Goal: Task Accomplishment & Management: Use online tool/utility

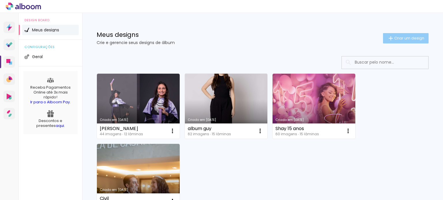
click at [406, 41] on paper-button "Criar um design" at bounding box center [406, 38] width 46 height 10
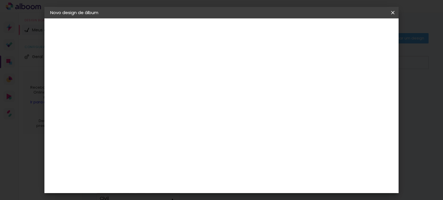
click at [145, 76] on input at bounding box center [145, 77] width 0 height 9
type input "thaisa"
type paper-input "thaisa"
click at [0, 0] on slot "Avançar" at bounding box center [0, 0] width 0 height 0
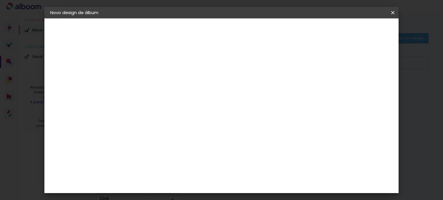
click at [148, 139] on div "Álbum&Cia" at bounding box center [152, 136] width 25 height 5
click at [0, 0] on slot "Avançar" at bounding box center [0, 0] width 0 height 0
click at [239, 27] on paper-button "Avançar" at bounding box center [224, 31] width 28 height 10
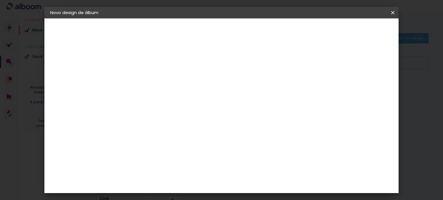
click at [243, 30] on span "Iniciar design" at bounding box center [236, 33] width 13 height 8
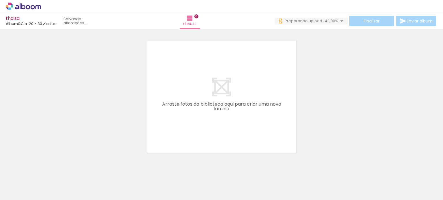
click at [58, 187] on div at bounding box center [57, 181] width 19 height 29
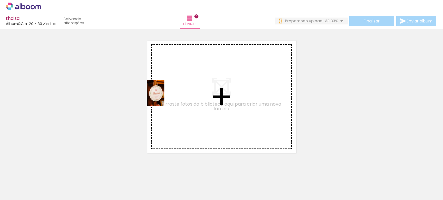
click at [164, 98] on quentale-workspace at bounding box center [221, 100] width 443 height 200
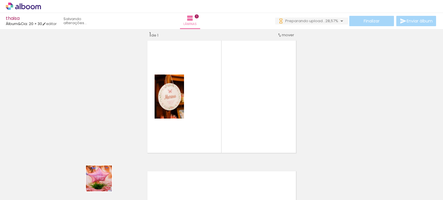
drag, startPoint x: 91, startPoint y: 191, endPoint x: 190, endPoint y: 132, distance: 115.3
click at [0, 0] on slot at bounding box center [0, 0] width 0 height 0
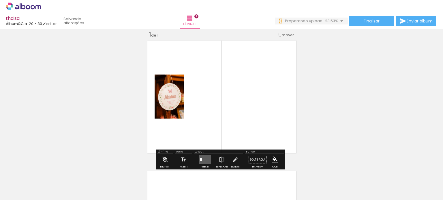
drag, startPoint x: 190, startPoint y: 132, endPoint x: 100, endPoint y: 178, distance: 101.1
click at [192, 108] on quentale-layouter at bounding box center [221, 97] width 153 height 117
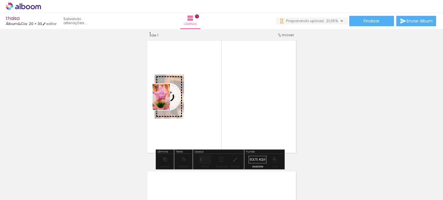
drag, startPoint x: 160, startPoint y: 114, endPoint x: 170, endPoint y: 102, distance: 15.4
click at [170, 102] on quentale-workspace at bounding box center [221, 100] width 443 height 200
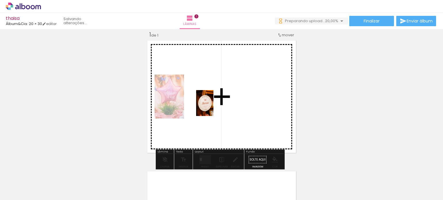
drag, startPoint x: 57, startPoint y: 187, endPoint x: 213, endPoint y: 107, distance: 175.6
click at [213, 107] on quentale-workspace at bounding box center [221, 100] width 443 height 200
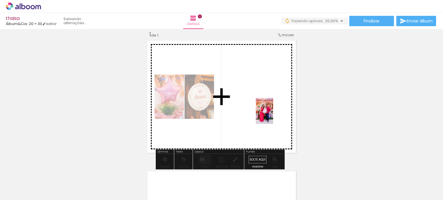
drag, startPoint x: 167, startPoint y: 168, endPoint x: 273, endPoint y: 115, distance: 118.2
click at [273, 115] on quentale-workspace at bounding box center [221, 100] width 443 height 200
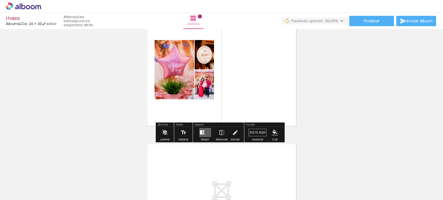
scroll to position [36, 0]
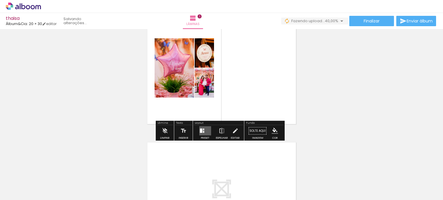
click at [201, 135] on quentale-layouter at bounding box center [205, 131] width 12 height 9
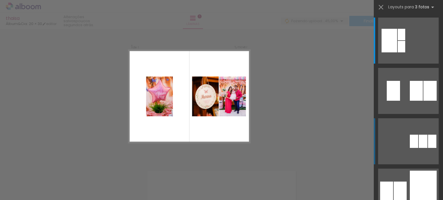
scroll to position [7, 0]
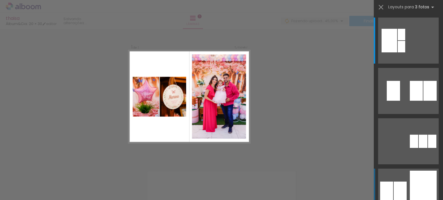
click at [397, 178] on quentale-layouter at bounding box center [408, 192] width 61 height 46
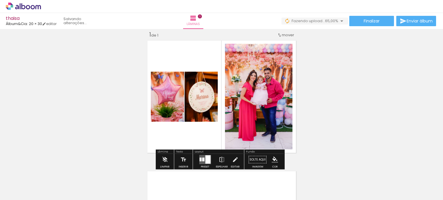
click at [208, 164] on quentale-layouter at bounding box center [205, 159] width 12 height 9
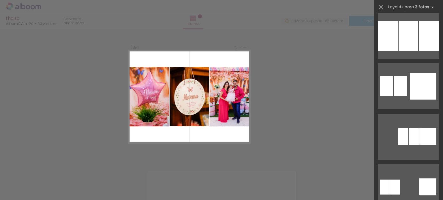
scroll to position [815, 0]
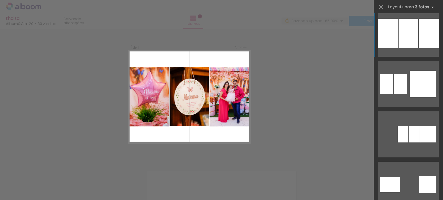
click at [411, 53] on quentale-layouter at bounding box center [408, 34] width 61 height 46
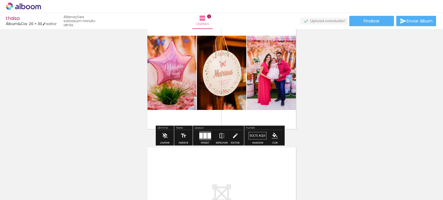
scroll to position [94, 0]
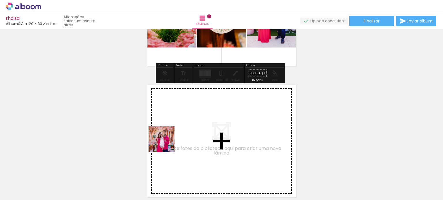
drag, startPoint x: 162, startPoint y: 156, endPoint x: 170, endPoint y: 128, distance: 28.5
click at [170, 128] on quentale-workspace at bounding box center [221, 100] width 443 height 200
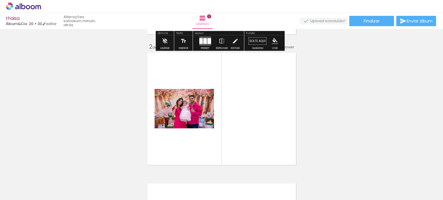
scroll to position [138, 0]
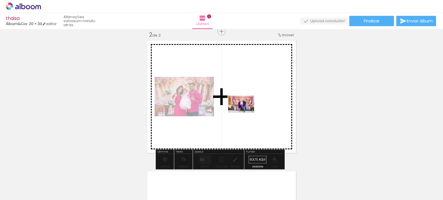
drag, startPoint x: 190, startPoint y: 190, endPoint x: 245, endPoint y: 113, distance: 94.8
click at [245, 113] on quentale-workspace at bounding box center [221, 100] width 443 height 200
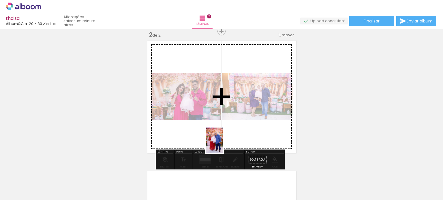
drag, startPoint x: 222, startPoint y: 190, endPoint x: 223, endPoint y: 145, distance: 45.0
click at [223, 145] on quentale-workspace at bounding box center [221, 100] width 443 height 200
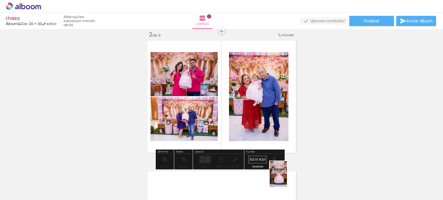
drag, startPoint x: 284, startPoint y: 190, endPoint x: 294, endPoint y: 192, distance: 10.3
click at [293, 192] on div at bounding box center [283, 181] width 19 height 29
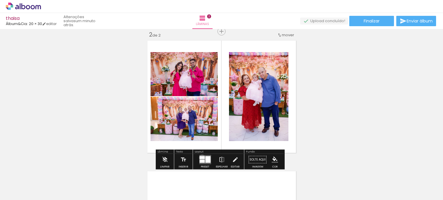
click at [201, 158] on div at bounding box center [202, 158] width 5 height 3
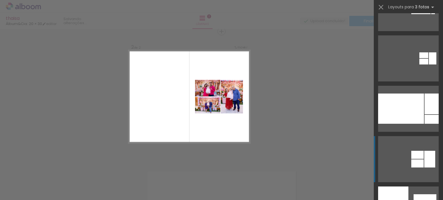
scroll to position [115, 0]
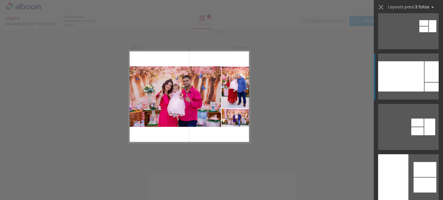
click at [393, 79] on div at bounding box center [401, 76] width 46 height 30
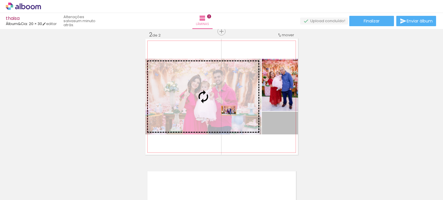
drag, startPoint x: 290, startPoint y: 126, endPoint x: 226, endPoint y: 111, distance: 65.3
click at [0, 0] on slot at bounding box center [0, 0] width 0 height 0
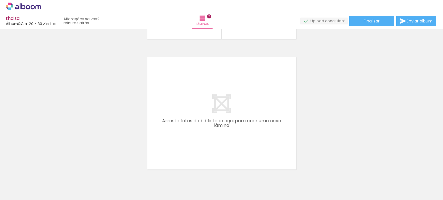
scroll to position [254, 0]
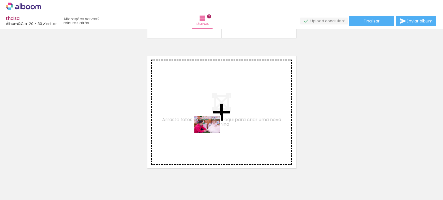
drag, startPoint x: 254, startPoint y: 185, endPoint x: 212, endPoint y: 134, distance: 66.4
click at [212, 134] on quentale-workspace at bounding box center [221, 100] width 443 height 200
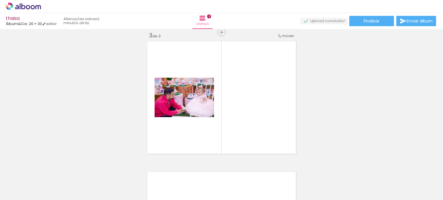
scroll to position [269, 0]
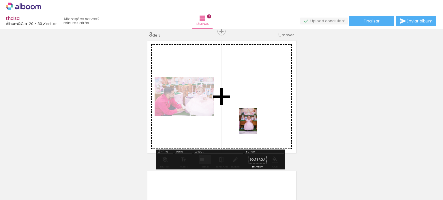
drag, startPoint x: 282, startPoint y: 184, endPoint x: 257, endPoint y: 125, distance: 63.6
click at [257, 125] on quentale-workspace at bounding box center [221, 100] width 443 height 200
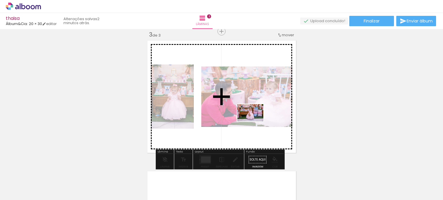
drag, startPoint x: 317, startPoint y: 188, endPoint x: 255, endPoint y: 122, distance: 91.4
click at [255, 122] on quentale-workspace at bounding box center [221, 100] width 443 height 200
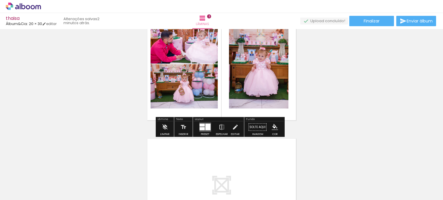
scroll to position [384, 0]
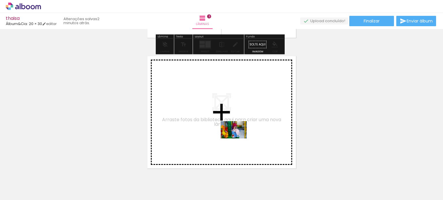
drag, startPoint x: 352, startPoint y: 193, endPoint x: 238, endPoint y: 139, distance: 126.0
click at [238, 139] on quentale-workspace at bounding box center [221, 100] width 443 height 200
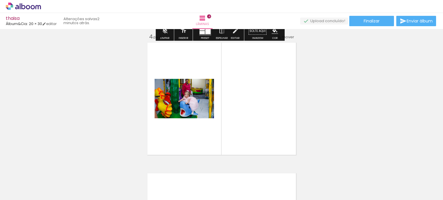
scroll to position [400, 0]
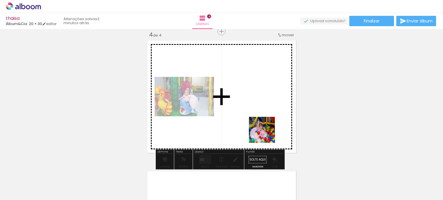
drag, startPoint x: 333, startPoint y: 164, endPoint x: 266, endPoint y: 134, distance: 73.2
click at [266, 134] on quentale-workspace at bounding box center [221, 100] width 443 height 200
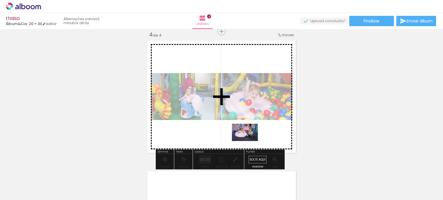
drag, startPoint x: 418, startPoint y: 182, endPoint x: 249, endPoint y: 141, distance: 173.6
click at [249, 141] on quentale-workspace at bounding box center [221, 100] width 443 height 200
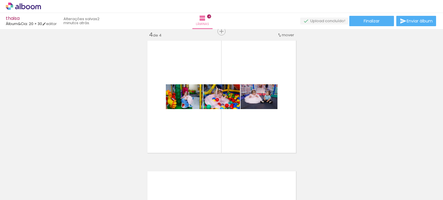
scroll to position [0, 252]
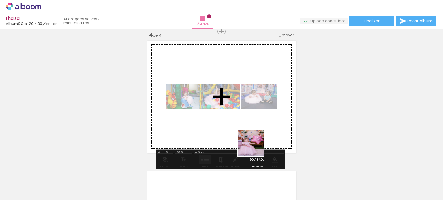
drag, startPoint x: 327, startPoint y: 189, endPoint x: 273, endPoint y: 151, distance: 65.5
click at [244, 141] on quentale-workspace at bounding box center [221, 100] width 443 height 200
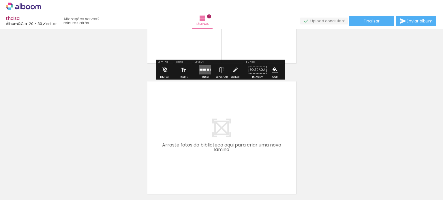
scroll to position [515, 0]
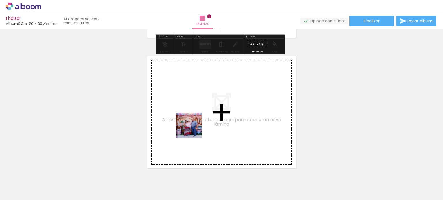
drag, startPoint x: 193, startPoint y: 184, endPoint x: 239, endPoint y: 182, distance: 45.6
click at [193, 129] on quentale-workspace at bounding box center [221, 100] width 443 height 200
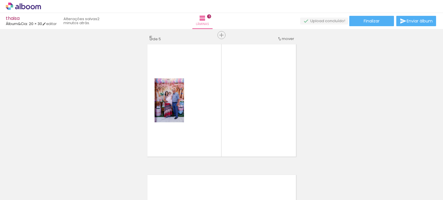
scroll to position [531, 0]
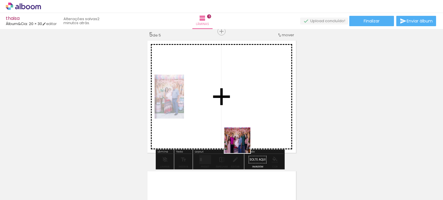
drag, startPoint x: 233, startPoint y: 190, endPoint x: 242, endPoint y: 145, distance: 46.4
click at [242, 145] on quentale-workspace at bounding box center [221, 100] width 443 height 200
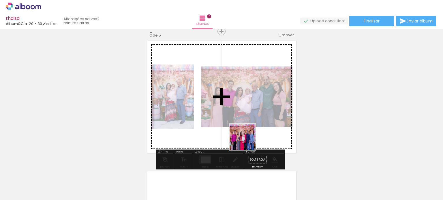
drag, startPoint x: 257, startPoint y: 175, endPoint x: 246, endPoint y: 137, distance: 39.3
click at [246, 137] on quentale-workspace at bounding box center [221, 100] width 443 height 200
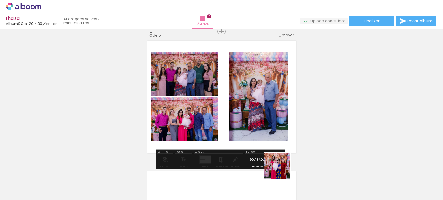
drag, startPoint x: 284, startPoint y: 173, endPoint x: 261, endPoint y: 143, distance: 37.5
click at [261, 143] on quentale-workspace at bounding box center [221, 100] width 443 height 200
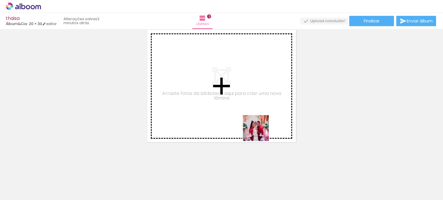
drag, startPoint x: 359, startPoint y: 184, endPoint x: 248, endPoint y: 127, distance: 124.6
click at [227, 117] on quentale-workspace at bounding box center [221, 100] width 443 height 200
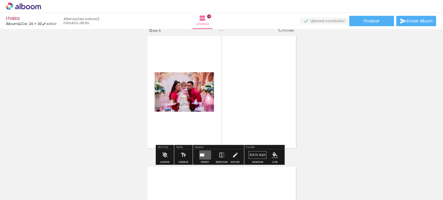
scroll to position [662, 0]
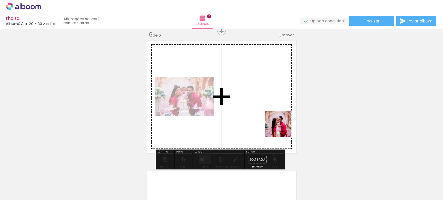
drag, startPoint x: 391, startPoint y: 189, endPoint x: 267, endPoint y: 122, distance: 139.9
click at [267, 122] on quentale-workspace at bounding box center [221, 100] width 443 height 200
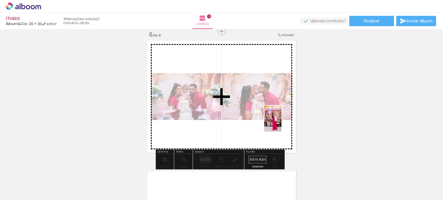
drag, startPoint x: 427, startPoint y: 185, endPoint x: 282, endPoint y: 123, distance: 158.2
click at [282, 123] on quentale-workspace at bounding box center [221, 100] width 443 height 200
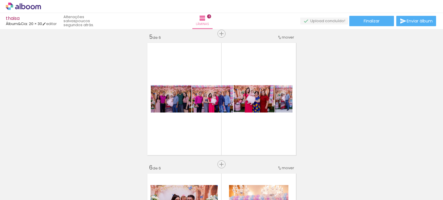
scroll to position [547, 0]
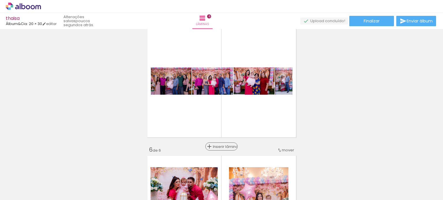
click at [217, 147] on span "Inserir lâmina" at bounding box center [224, 147] width 22 height 4
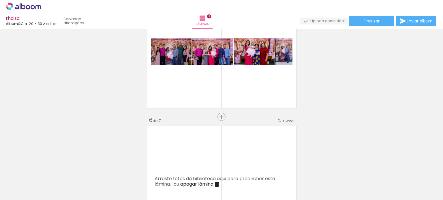
scroll to position [575, 0]
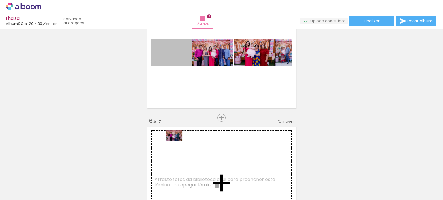
drag, startPoint x: 167, startPoint y: 76, endPoint x: 212, endPoint y: 69, distance: 45.6
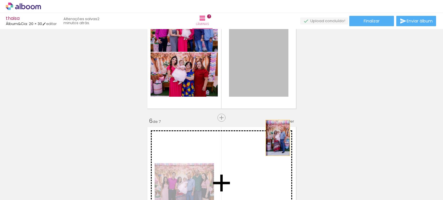
drag, startPoint x: 262, startPoint y: 68, endPoint x: 265, endPoint y: 140, distance: 72.8
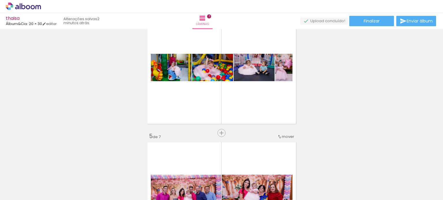
scroll to position [431, 0]
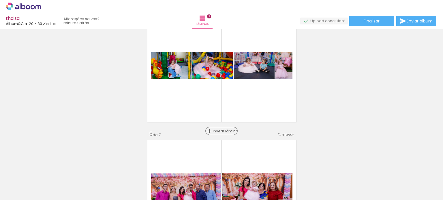
click at [218, 130] on span "Inserir lâmina" at bounding box center [224, 132] width 22 height 4
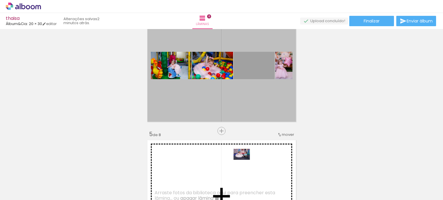
drag, startPoint x: 254, startPoint y: 69, endPoint x: 239, endPoint y: 155, distance: 87.4
click at [239, 155] on div "Inserir lâmina 1 de 8 Inserir lâmina 2 de 8 Inserir lâmina 3 de 8 Inserir lâmin…" at bounding box center [221, 189] width 443 height 1179
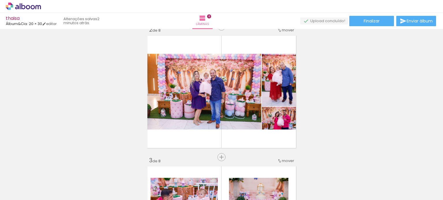
scroll to position [144, 0]
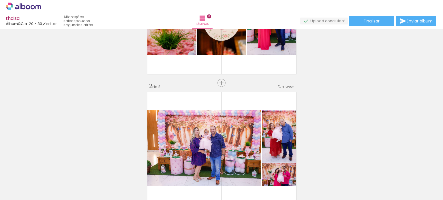
scroll to position [0, 252]
drag, startPoint x: 284, startPoint y: 86, endPoint x: 273, endPoint y: 50, distance: 38.0
click at [282, 85] on span "mover" at bounding box center [288, 86] width 12 height 5
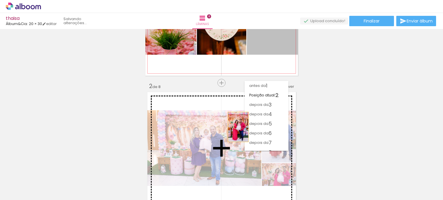
drag, startPoint x: 272, startPoint y: 45, endPoint x: 236, endPoint y: 127, distance: 89.9
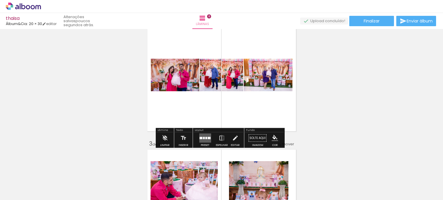
scroll to position [115, 0]
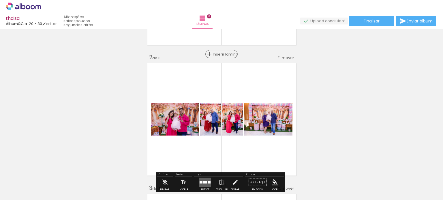
click at [218, 57] on div "Inserir lâmina" at bounding box center [221, 54] width 31 height 7
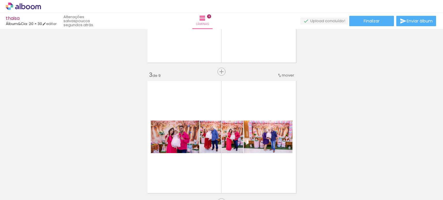
scroll to position [231, 0]
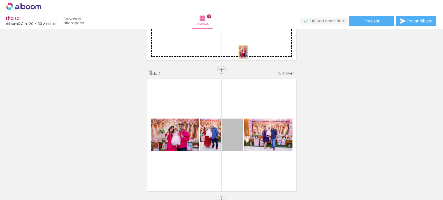
drag, startPoint x: 236, startPoint y: 141, endPoint x: 241, endPoint y: 52, distance: 89.2
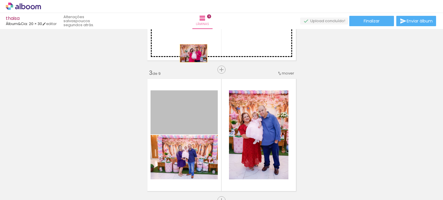
drag, startPoint x: 185, startPoint y: 116, endPoint x: 191, endPoint y: 53, distance: 62.9
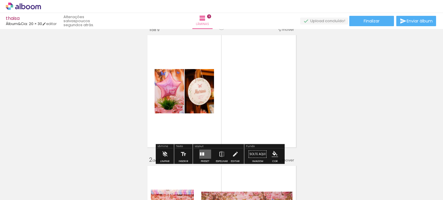
scroll to position [29, 0]
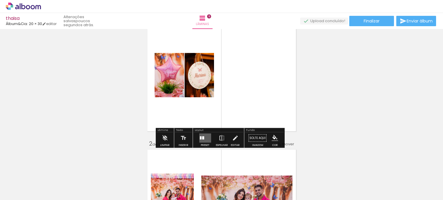
click at [203, 142] on quentale-layouter at bounding box center [205, 138] width 12 height 9
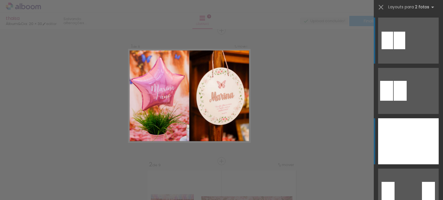
scroll to position [7, 0]
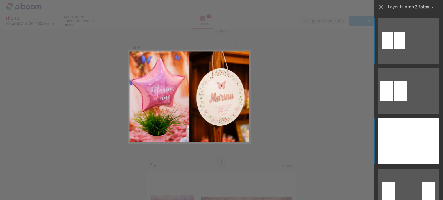
click at [417, 152] on div at bounding box center [423, 142] width 30 height 46
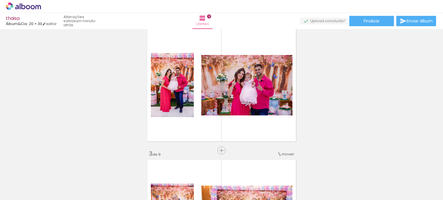
scroll to position [151, 0]
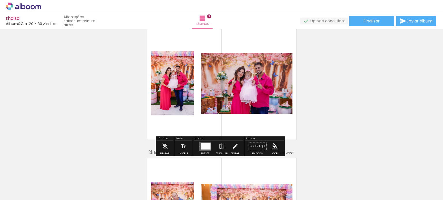
click at [203, 149] on div at bounding box center [206, 147] width 10 height 6
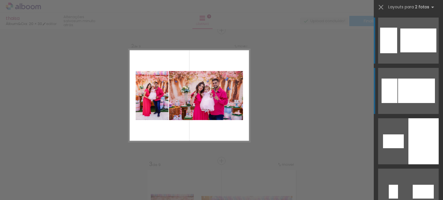
scroll to position [138, 0]
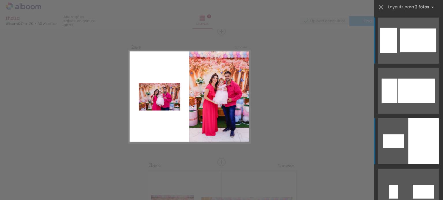
click at [414, 139] on div at bounding box center [423, 142] width 30 height 46
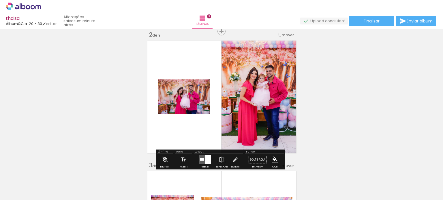
click at [207, 161] on div at bounding box center [208, 159] width 6 height 9
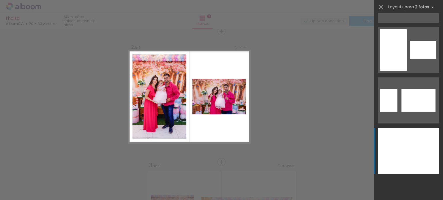
scroll to position [649, 0]
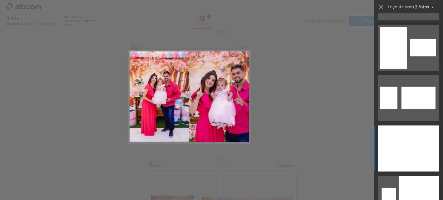
click at [417, 141] on div at bounding box center [423, 149] width 30 height 46
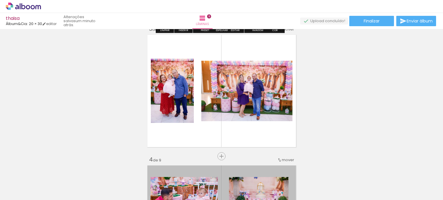
scroll to position [282, 0]
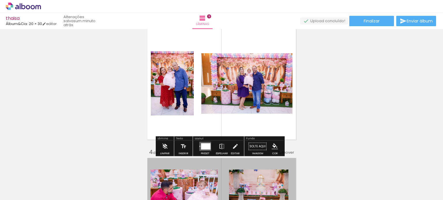
click at [202, 146] on div at bounding box center [206, 147] width 10 height 6
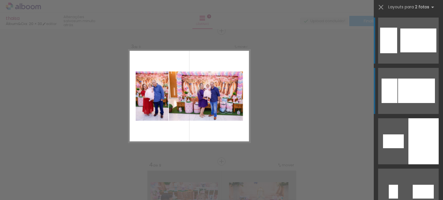
scroll to position [269, 0]
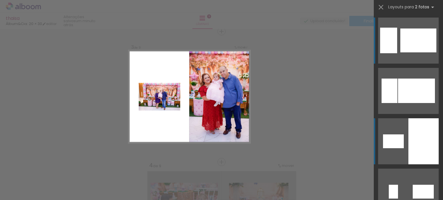
click at [412, 136] on div at bounding box center [423, 142] width 30 height 46
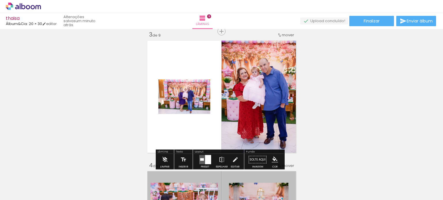
click at [208, 159] on div at bounding box center [208, 159] width 6 height 9
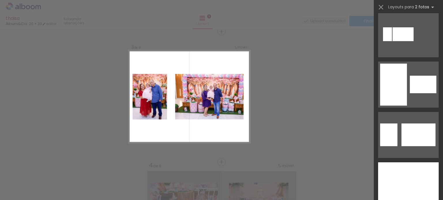
scroll to position [649, 0]
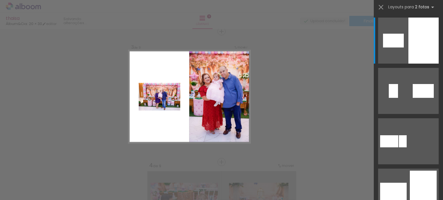
scroll to position [0, 252]
click at [224, 107] on quentale-photo at bounding box center [219, 96] width 61 height 93
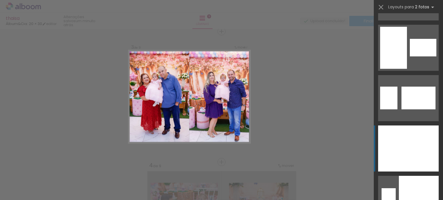
scroll to position [764, 0]
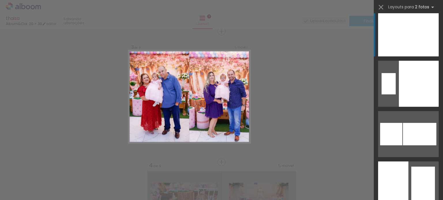
click at [413, 44] on div at bounding box center [423, 33] width 30 height 46
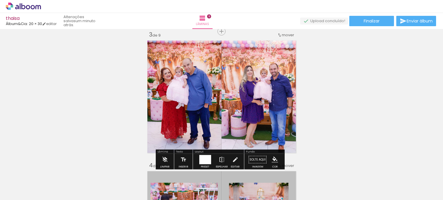
click at [256, 98] on quentale-photo at bounding box center [260, 97] width 76 height 117
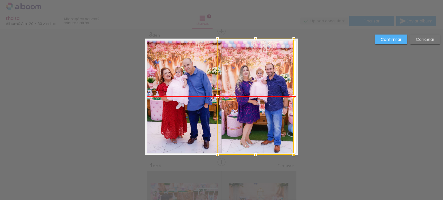
drag, startPoint x: 271, startPoint y: 101, endPoint x: 267, endPoint y: 102, distance: 4.0
click at [267, 102] on div at bounding box center [255, 97] width 76 height 117
click at [0, 0] on slot "Cancelar" at bounding box center [0, 0] width 0 height 0
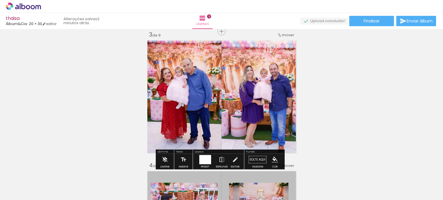
click at [255, 115] on quentale-photo at bounding box center [260, 97] width 76 height 117
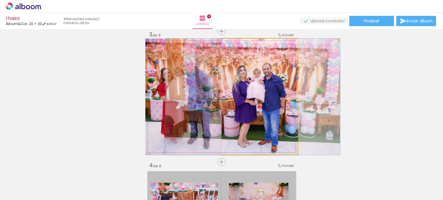
drag, startPoint x: 272, startPoint y: 118, endPoint x: 265, endPoint y: 119, distance: 6.9
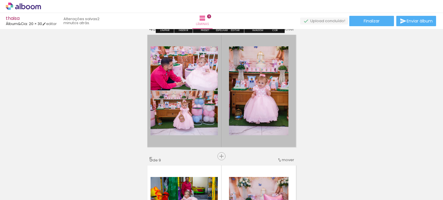
scroll to position [413, 0]
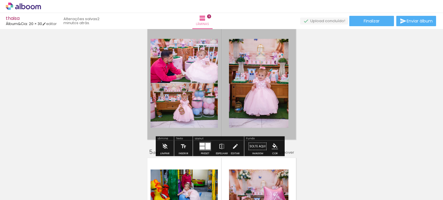
click at [205, 151] on quentale-layouter at bounding box center [205, 146] width 12 height 9
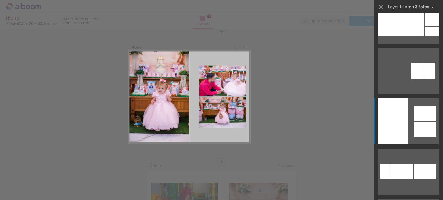
scroll to position [173, 0]
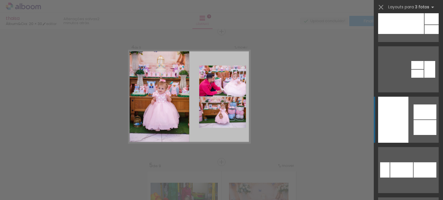
click at [397, 116] on div at bounding box center [393, 120] width 30 height 46
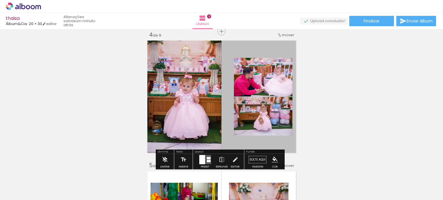
click at [202, 164] on quentale-thumb at bounding box center [193, 180] width 32 height 33
click at [199, 160] on div at bounding box center [202, 159] width 6 height 9
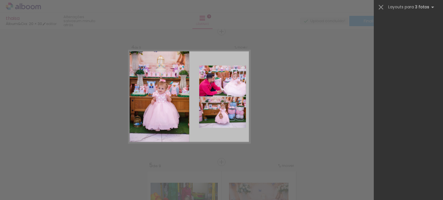
scroll to position [252, 0]
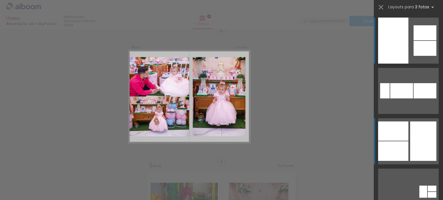
click at [391, 145] on div at bounding box center [393, 152] width 30 height 20
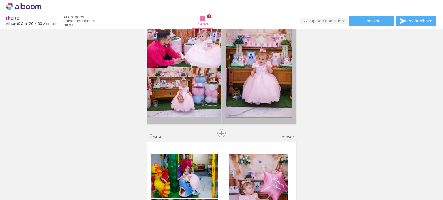
click at [268, 83] on quentale-photo at bounding box center [259, 67] width 66 height 99
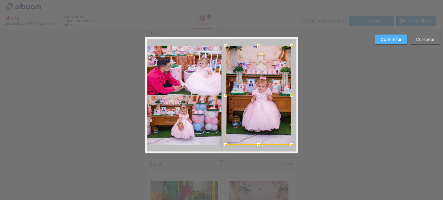
scroll to position [400, 0]
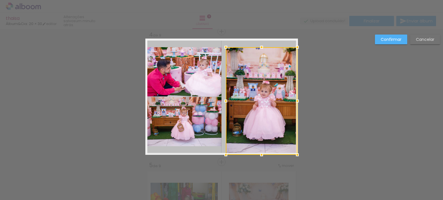
drag, startPoint x: 290, startPoint y: 147, endPoint x: 295, endPoint y: 155, distance: 10.0
click at [295, 155] on div at bounding box center [298, 155] width 12 height 12
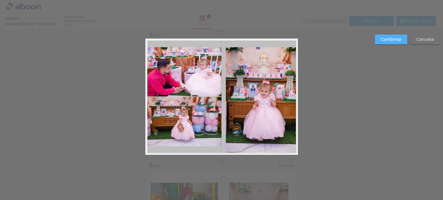
click at [230, 148] on quentale-photo at bounding box center [262, 101] width 72 height 108
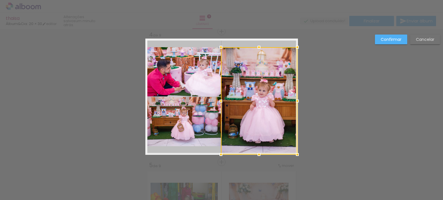
drag, startPoint x: 221, startPoint y: 155, endPoint x: 217, endPoint y: 155, distance: 3.5
click at [217, 155] on div at bounding box center [221, 155] width 12 height 12
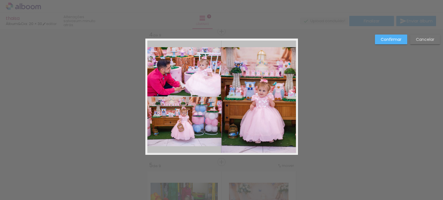
click at [259, 39] on quentale-layouter at bounding box center [221, 97] width 153 height 117
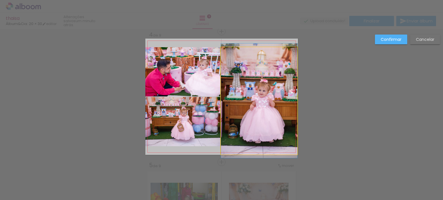
click at [245, 74] on quentale-photo at bounding box center [259, 101] width 76 height 108
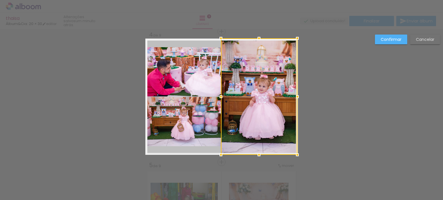
drag, startPoint x: 258, startPoint y: 48, endPoint x: 259, endPoint y: 38, distance: 9.5
click at [259, 38] on div at bounding box center [259, 39] width 12 height 12
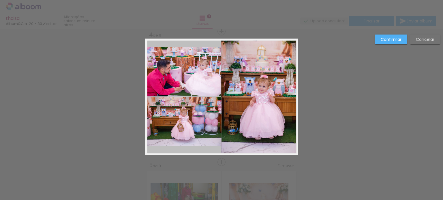
click at [0, 0] on slot "Confirmar" at bounding box center [0, 0] width 0 height 0
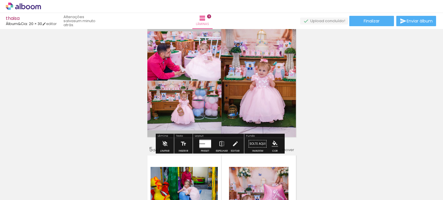
scroll to position [458, 0]
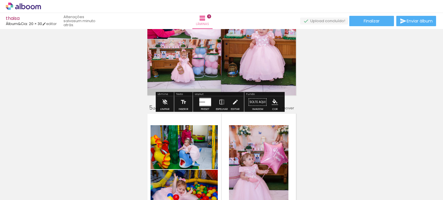
click at [272, 57] on quentale-photo at bounding box center [259, 39] width 76 height 116
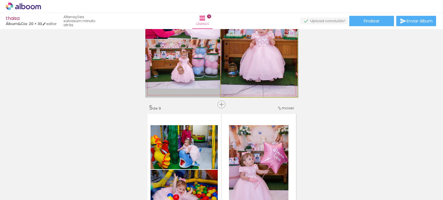
click at [272, 57] on quentale-photo at bounding box center [259, 39] width 76 height 116
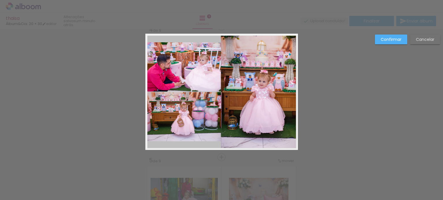
scroll to position [400, 0]
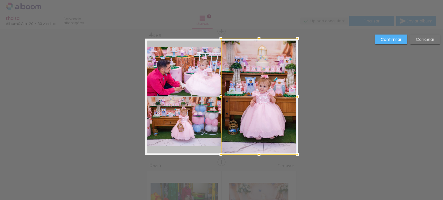
click at [265, 108] on div at bounding box center [259, 97] width 76 height 116
click at [0, 0] on slot "Confirmar" at bounding box center [0, 0] width 0 height 0
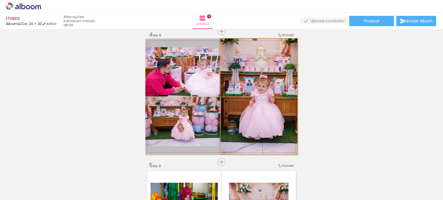
drag, startPoint x: 248, startPoint y: 102, endPoint x: 245, endPoint y: 102, distance: 3.2
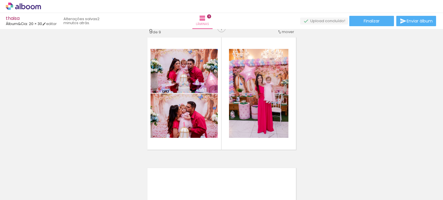
scroll to position [1052, 0]
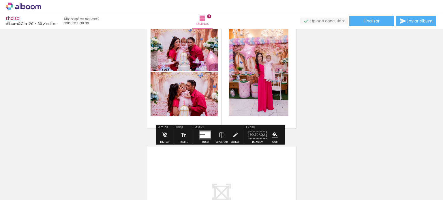
scroll to position [1081, 0]
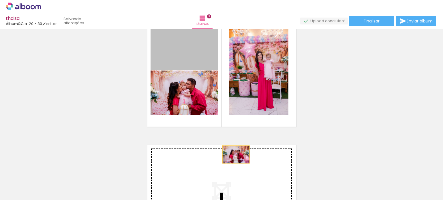
drag, startPoint x: 186, startPoint y: 50, endPoint x: 234, endPoint y: 155, distance: 114.4
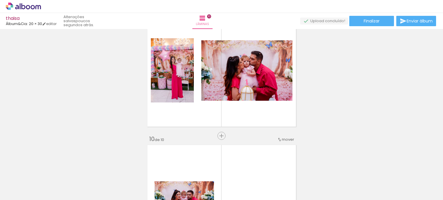
scroll to position [1186, 0]
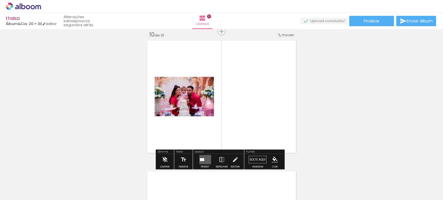
click at [207, 160] on quentale-layouter at bounding box center [205, 159] width 12 height 9
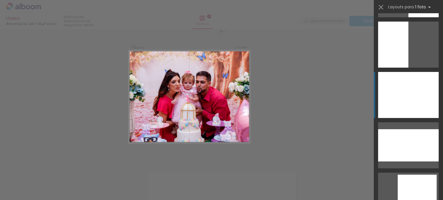
scroll to position [808, 0]
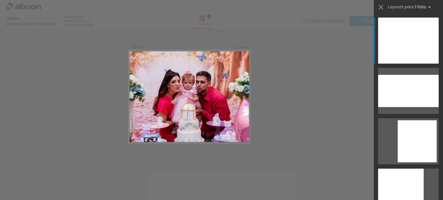
click at [408, 57] on div at bounding box center [408, 41] width 61 height 46
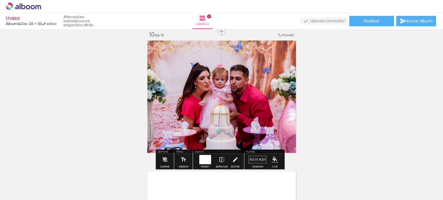
click at [226, 96] on quentale-photo at bounding box center [221, 97] width 153 height 117
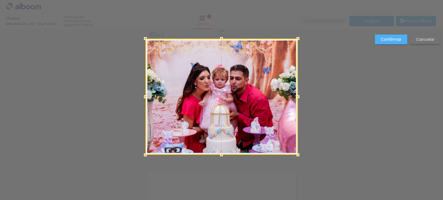
click at [0, 0] on slot "Confirmar" at bounding box center [0, 0] width 0 height 0
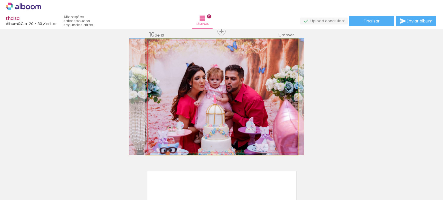
drag, startPoint x: 256, startPoint y: 102, endPoint x: 252, endPoint y: 103, distance: 5.0
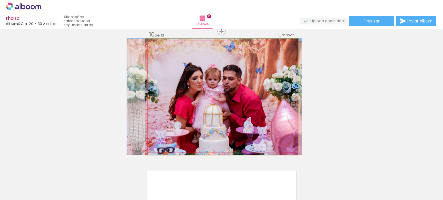
click at [248, 103] on quentale-photo at bounding box center [221, 97] width 153 height 117
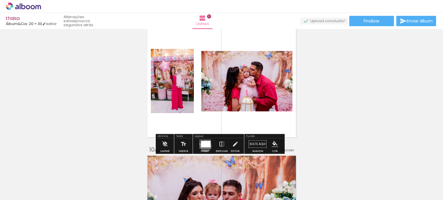
click at [205, 146] on div at bounding box center [206, 144] width 10 height 6
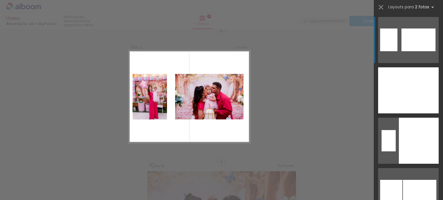
scroll to position [721, 0]
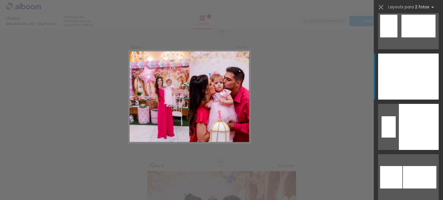
click at [428, 74] on div at bounding box center [423, 77] width 30 height 46
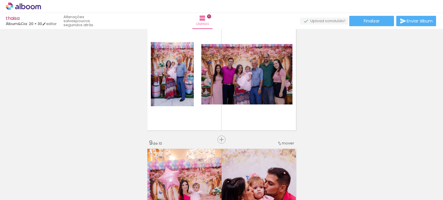
scroll to position [939, 0]
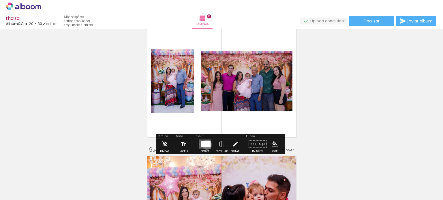
click at [206, 145] on div at bounding box center [206, 144] width 10 height 6
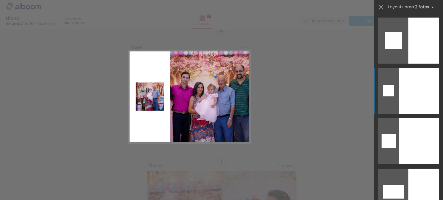
scroll to position [1529, 0]
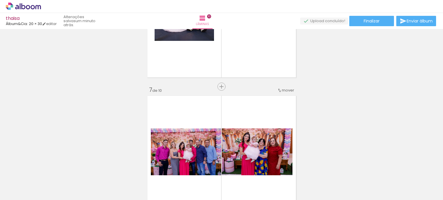
scroll to position [693, 0]
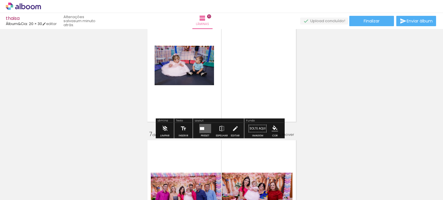
click at [197, 132] on div at bounding box center [205, 129] width 16 height 12
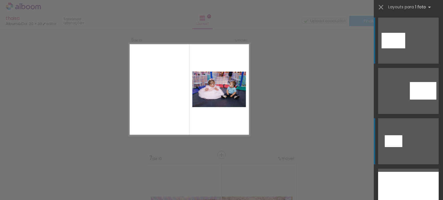
scroll to position [662, 0]
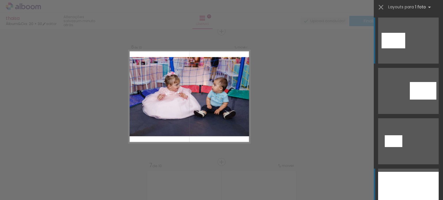
click at [407, 177] on div at bounding box center [408, 192] width 61 height 40
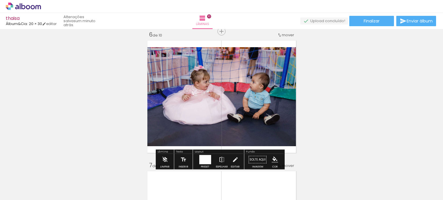
click at [370, 118] on div "Inserir lâmina 1 de 10 Inserir lâmina 2 de 10 Inserir lâmina 3 de 10 Inserir lâ…" at bounding box center [221, 89] width 443 height 1441
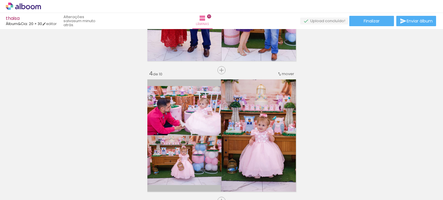
scroll to position [345, 0]
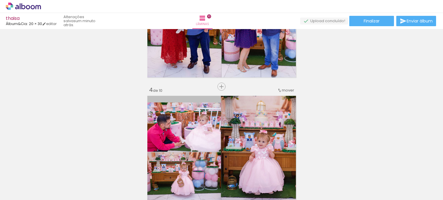
click at [237, 119] on quentale-photo at bounding box center [259, 152] width 76 height 116
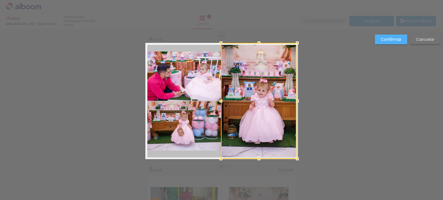
scroll to position [400, 0]
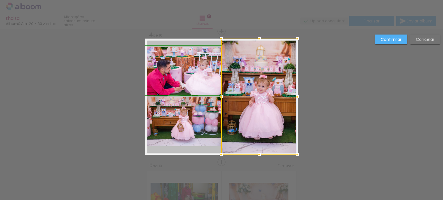
click at [219, 97] on div at bounding box center [221, 97] width 12 height 12
click at [0, 0] on slot "Confirmar" at bounding box center [0, 0] width 0 height 0
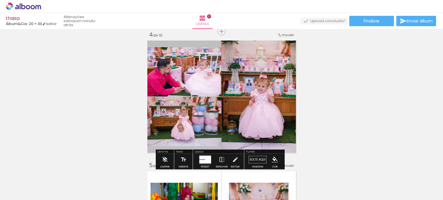
drag, startPoint x: 339, startPoint y: 78, endPoint x: 339, endPoint y: 82, distance: 4.4
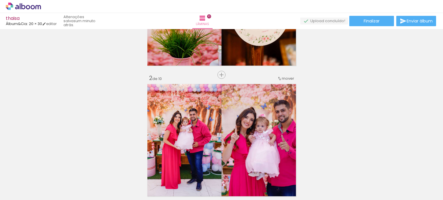
scroll to position [0, 0]
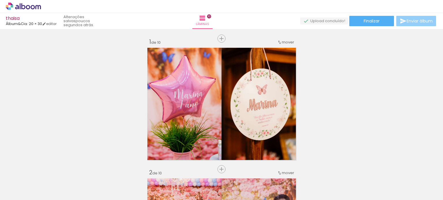
click at [414, 20] on span "Enviar álbum" at bounding box center [420, 21] width 26 height 4
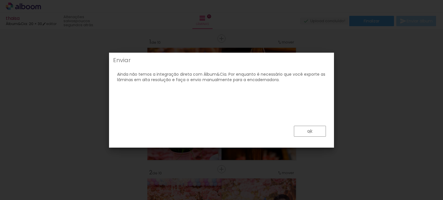
click at [0, 0] on slot "ok" at bounding box center [0, 0] width 0 height 0
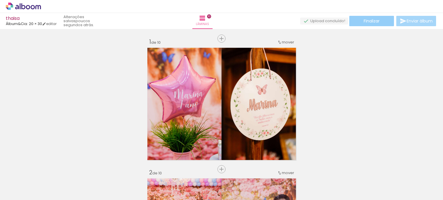
click at [366, 22] on span "Finalizar" at bounding box center [372, 21] width 16 height 4
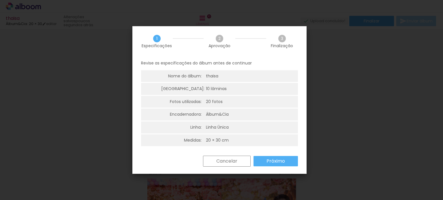
scroll to position [1, 0]
click at [276, 164] on paper-button "Próximo" at bounding box center [276, 160] width 44 height 10
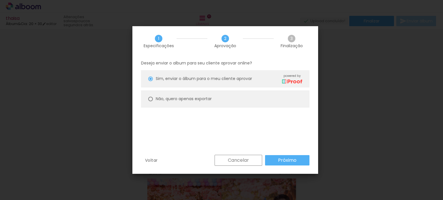
click at [0, 0] on slot "Não, quero apenas exportar" at bounding box center [0, 0] width 0 height 0
type paper-radio-button "on"
click at [0, 0] on slot "Próximo" at bounding box center [0, 0] width 0 height 0
type input "Alta, 300 DPI"
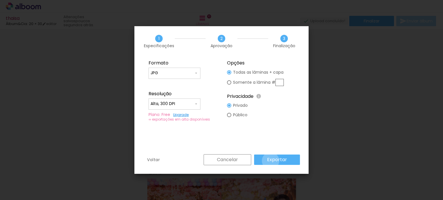
click at [0, 0] on slot "Exportar" at bounding box center [0, 0] width 0 height 0
